Goal: Communication & Community: Answer question/provide support

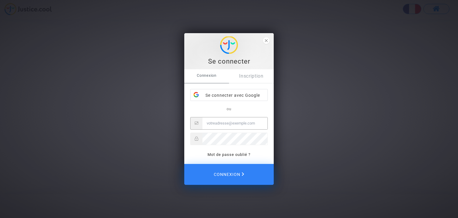
click at [226, 124] on input "Email" at bounding box center [235, 123] width 65 height 12
type input "alexandra.zerbini@gmail.com"
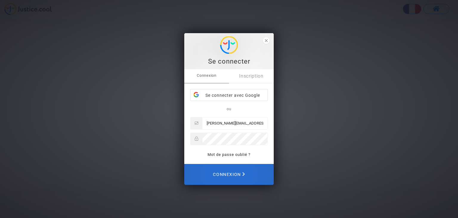
click at [228, 175] on span "Connexion" at bounding box center [229, 174] width 32 height 13
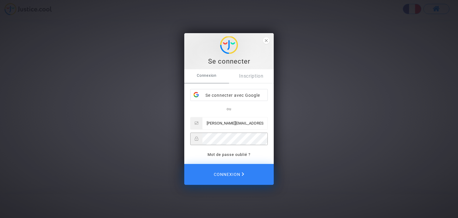
click at [184, 164] on button "Connexion" at bounding box center [229, 174] width 90 height 21
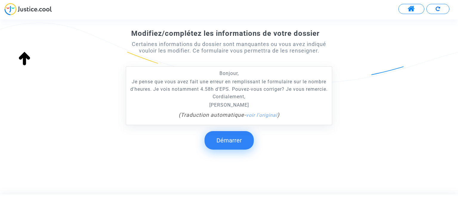
scroll to position [95, 0]
click at [235, 141] on button "Démarrer" at bounding box center [229, 140] width 49 height 19
click at [255, 115] on link "voir l'original" at bounding box center [261, 115] width 31 height 6
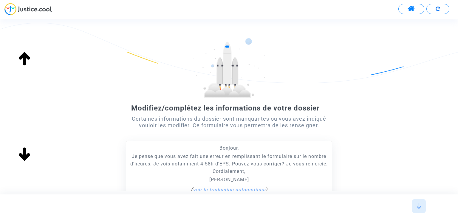
scroll to position [0, 0]
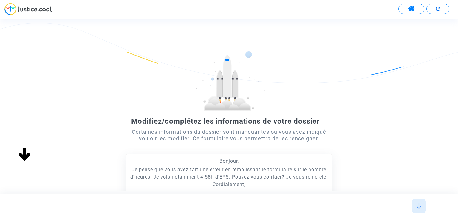
click at [45, 10] on img at bounding box center [27, 9] width 47 height 12
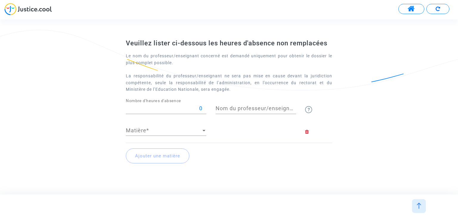
click at [411, 10] on span at bounding box center [411, 9] width 7 height 8
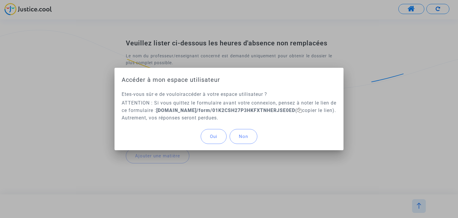
drag, startPoint x: 166, startPoint y: 111, endPoint x: 320, endPoint y: 110, distance: 153.7
click at [295, 110] on b "[DOMAIN_NAME]/form/01K2CSH27P3HKFXTNHERJSE0ED" at bounding box center [225, 110] width 139 height 6
click at [212, 140] on button "Oui" at bounding box center [214, 136] width 26 height 15
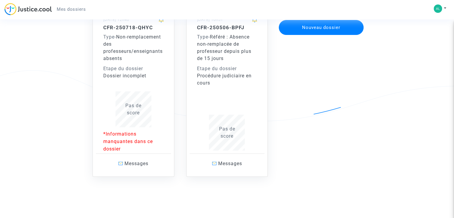
scroll to position [65, 0]
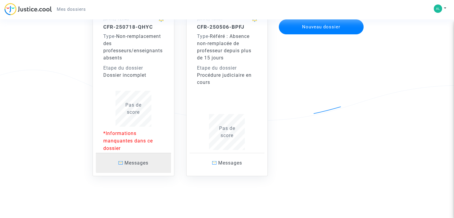
click at [130, 162] on span "Messages" at bounding box center [136, 163] width 24 height 6
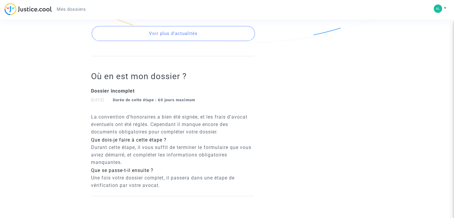
scroll to position [343, 0]
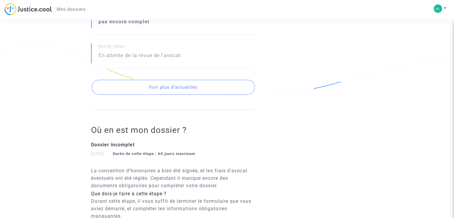
click at [178, 86] on button "Voir plus d'actualités" at bounding box center [173, 87] width 163 height 15
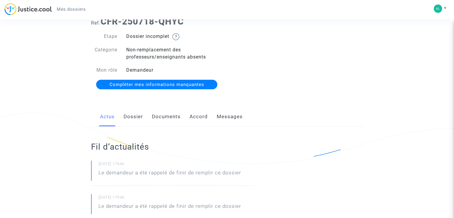
scroll to position [0, 0]
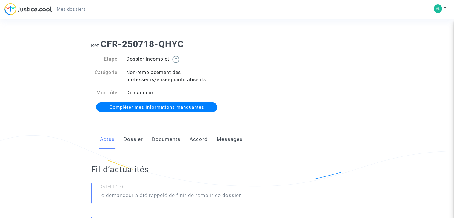
click at [223, 138] on link "Messages" at bounding box center [230, 140] width 26 height 20
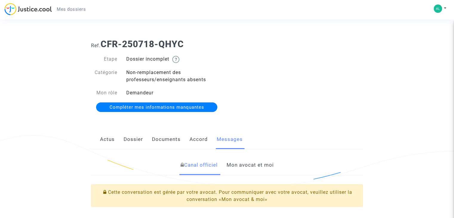
click at [244, 167] on link "Mon avocat et moi" at bounding box center [249, 165] width 47 height 20
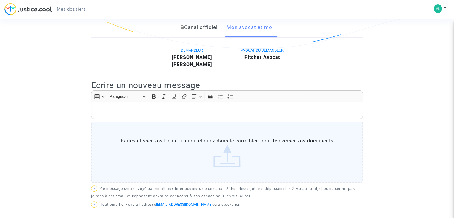
scroll to position [149, 0]
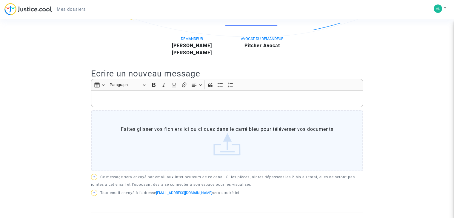
click at [174, 106] on div "Rich Text Editor, main" at bounding box center [227, 98] width 272 height 17
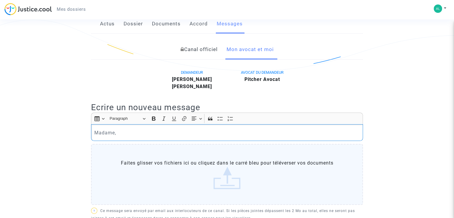
scroll to position [115, 0]
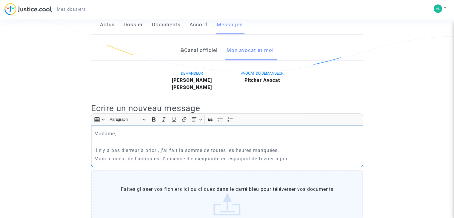
click at [299, 157] on p "Mais le coeur de l'action est l'absence d'enseignante en espagnol de février à …" at bounding box center [227, 158] width 266 height 7
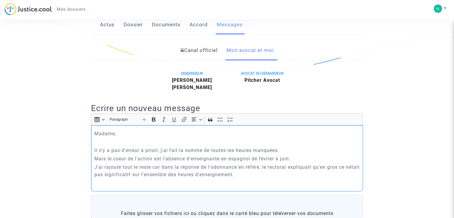
click at [213, 166] on p "J'ai rajouté tout le reste car dans la réponse de l'odonnance en référé, le rec…" at bounding box center [227, 170] width 266 height 15
click at [96, 174] on p "J'ai rajouté tout le reste car dans la réponse de l'ordonnance en référé, le re…" at bounding box center [227, 170] width 266 height 15
click at [274, 176] on p "J'ai rajouté tout le reste car dans la réponse de l'ordonnance en référé, le re…" at bounding box center [227, 170] width 266 height 15
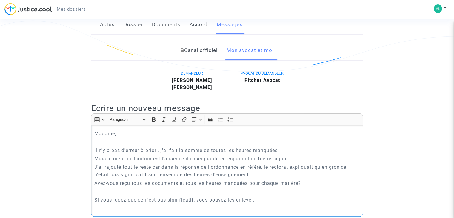
click at [278, 150] on p "Il n'y a pas d'erreur à priori, j'ai fait la somme de toutes les heures manquée…" at bounding box center [227, 150] width 266 height 7
click at [194, 183] on p "Avez-vous reçu tous les documents et tous les heures manquées pour chaque matiè…" at bounding box center [227, 182] width 266 height 7
click at [317, 182] on p "Avez-vous reçu tous les documents et toutes les heures manquées pour chaque mat…" at bounding box center [227, 182] width 266 height 7
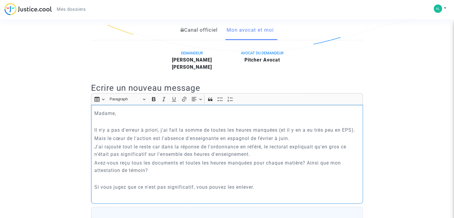
scroll to position [144, 0]
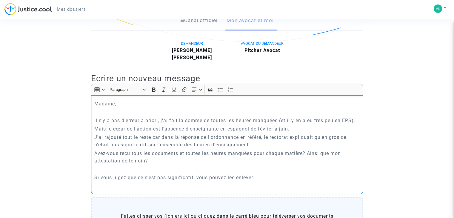
click at [337, 183] on p "Rich Text Editor, main" at bounding box center [227, 185] width 266 height 7
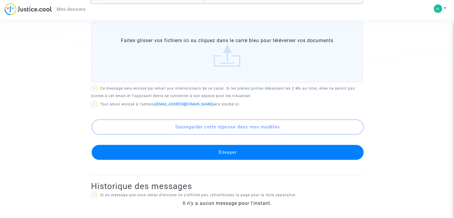
scroll to position [354, 0]
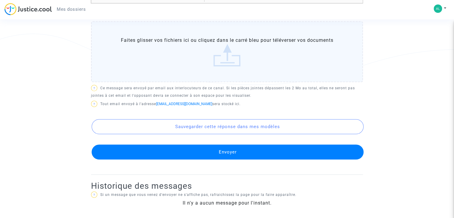
click at [229, 152] on button "Envoyer" at bounding box center [228, 151] width 272 height 15
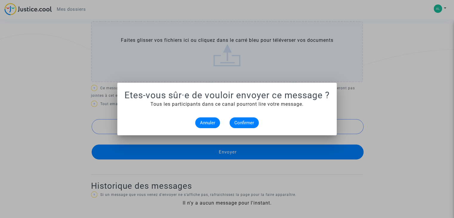
scroll to position [0, 0]
click at [245, 123] on span "Confirmer" at bounding box center [244, 122] width 20 height 5
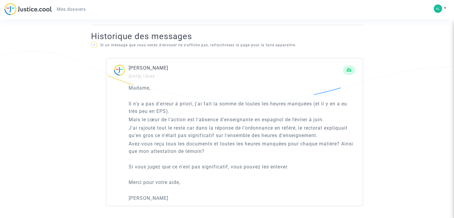
scroll to position [336, 0]
